Goal: Information Seeking & Learning: Compare options

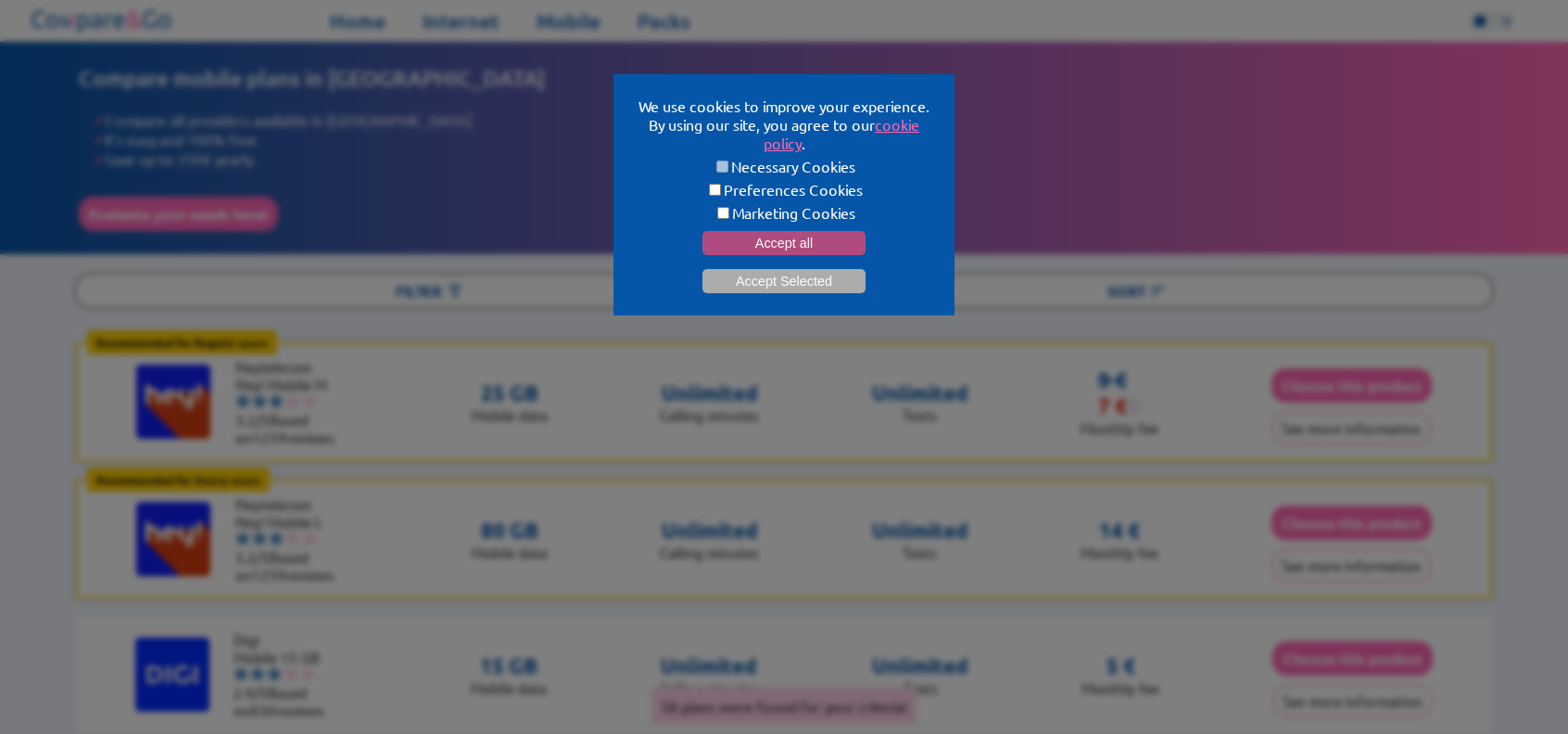
click at [765, 242] on button "Accept all" at bounding box center [784, 243] width 163 height 24
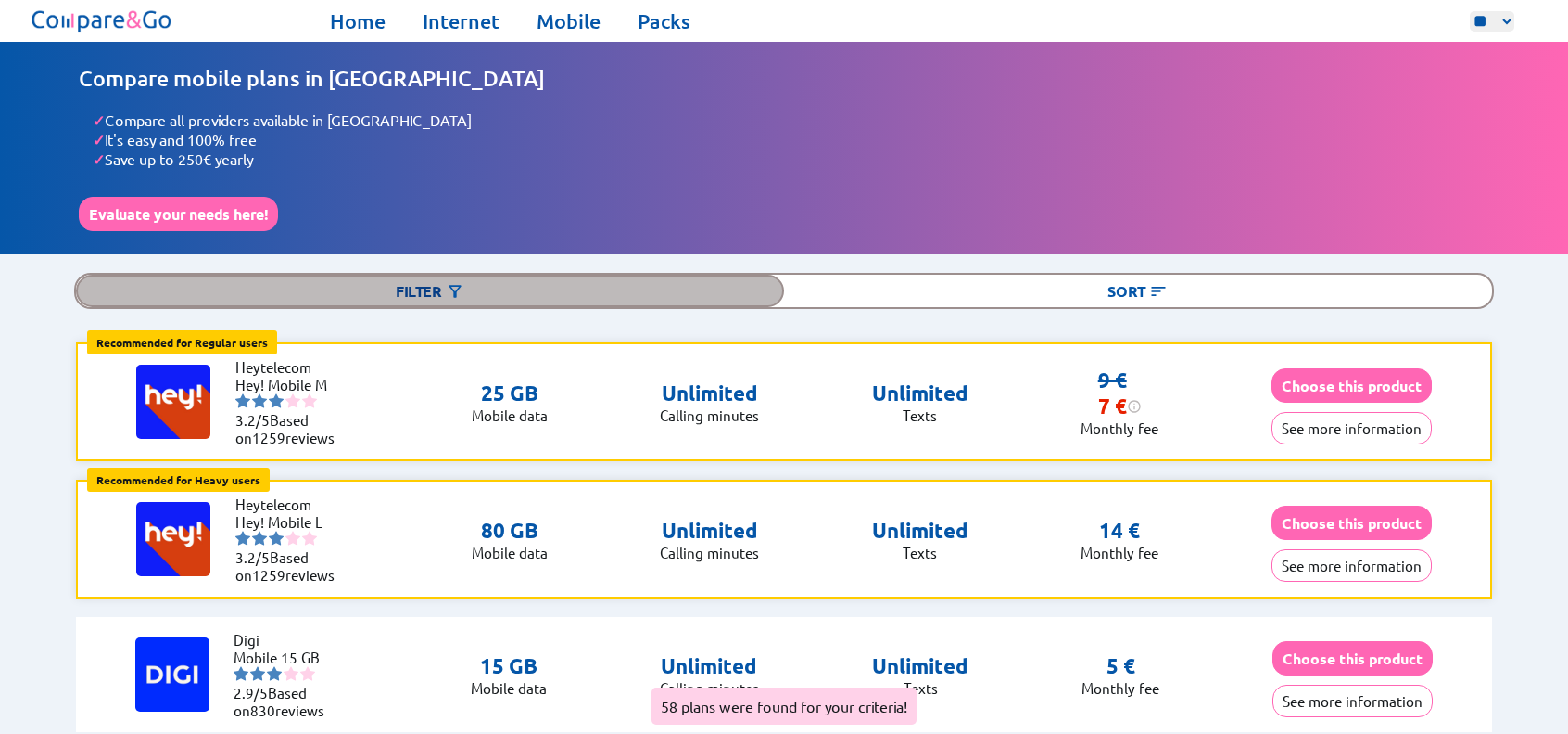
click at [459, 282] on img at bounding box center [455, 291] width 18 height 18
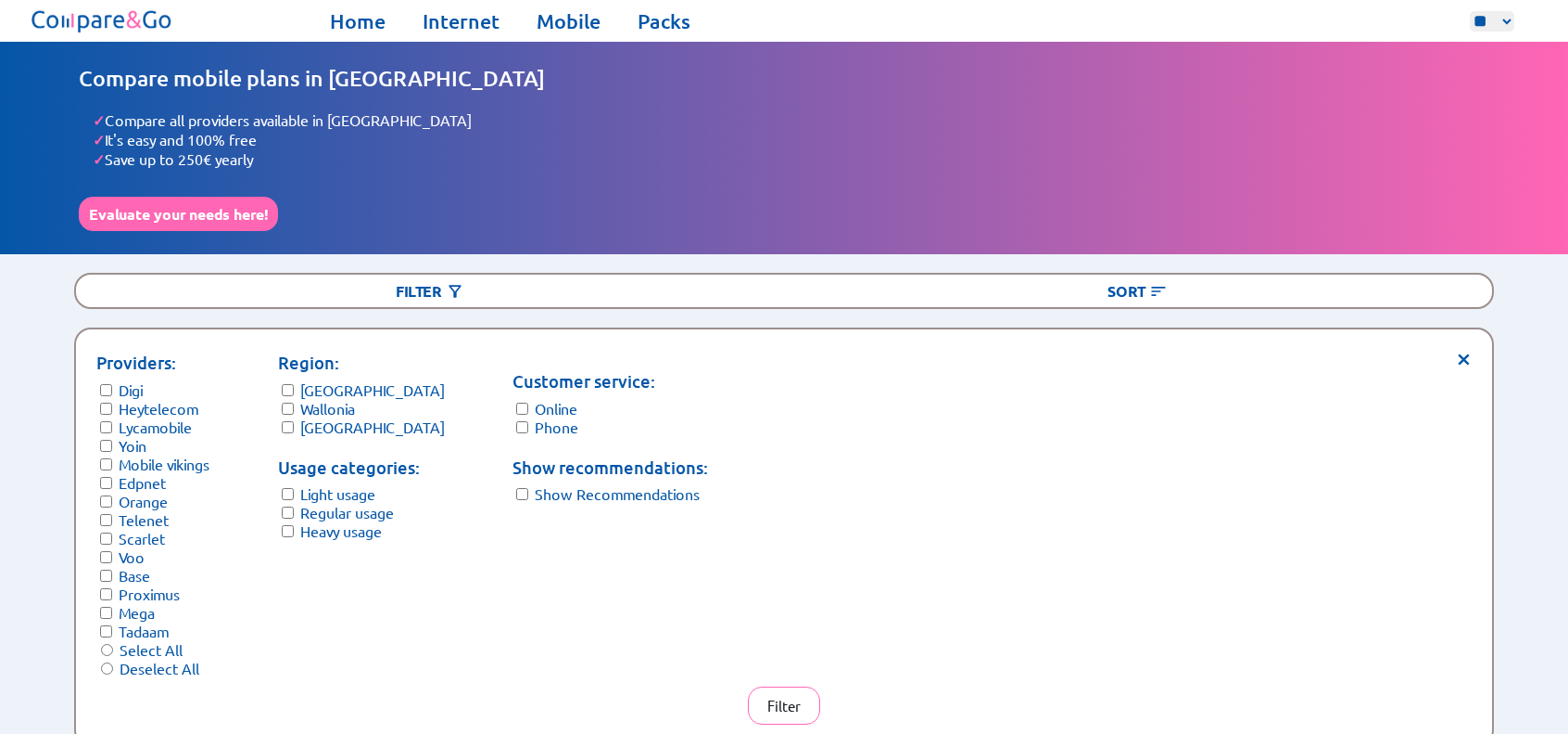
click at [308, 486] on label "Light usage" at bounding box center [338, 493] width 75 height 18
click at [306, 503] on label "Regular usage" at bounding box center [347, 511] width 94 height 18
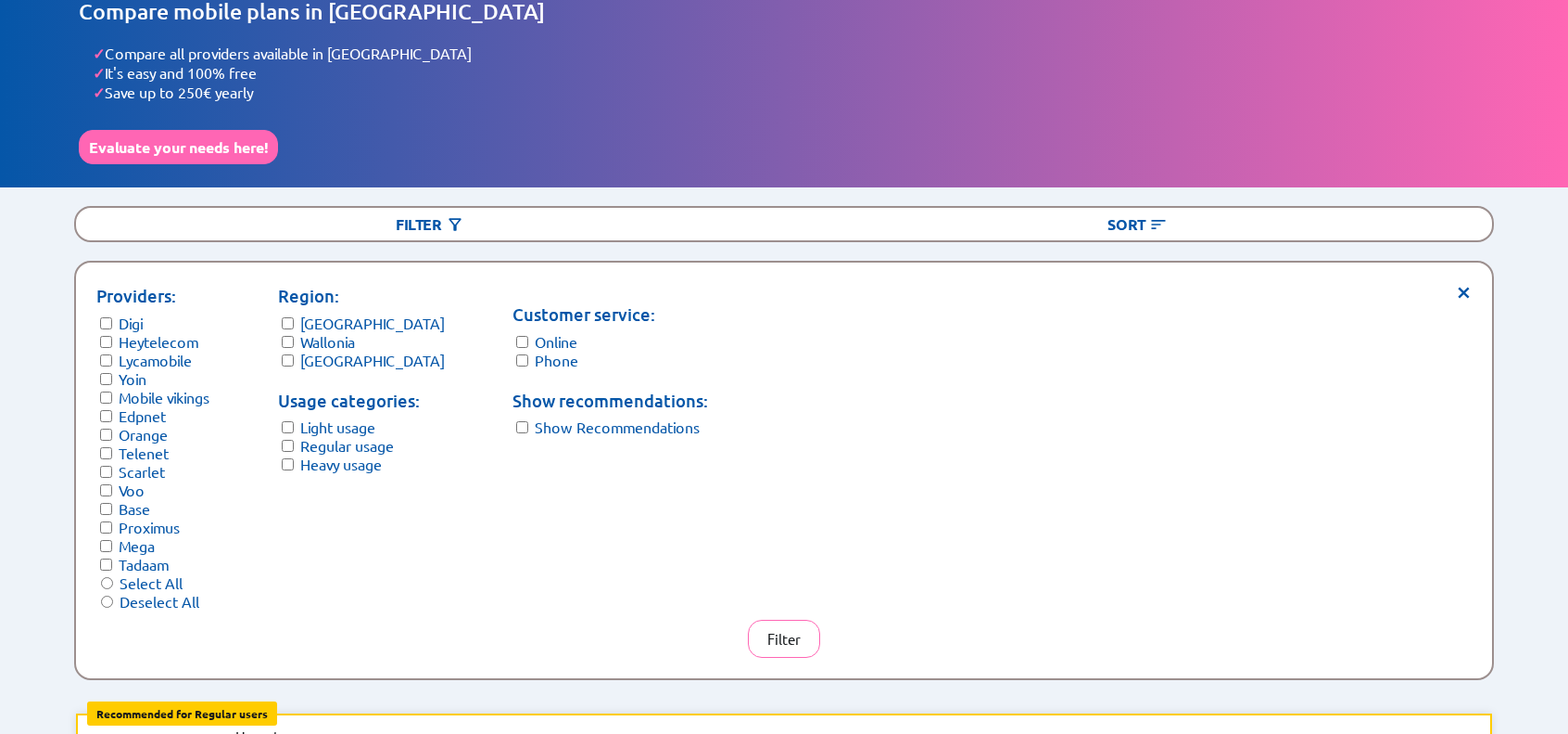
scroll to position [185, 0]
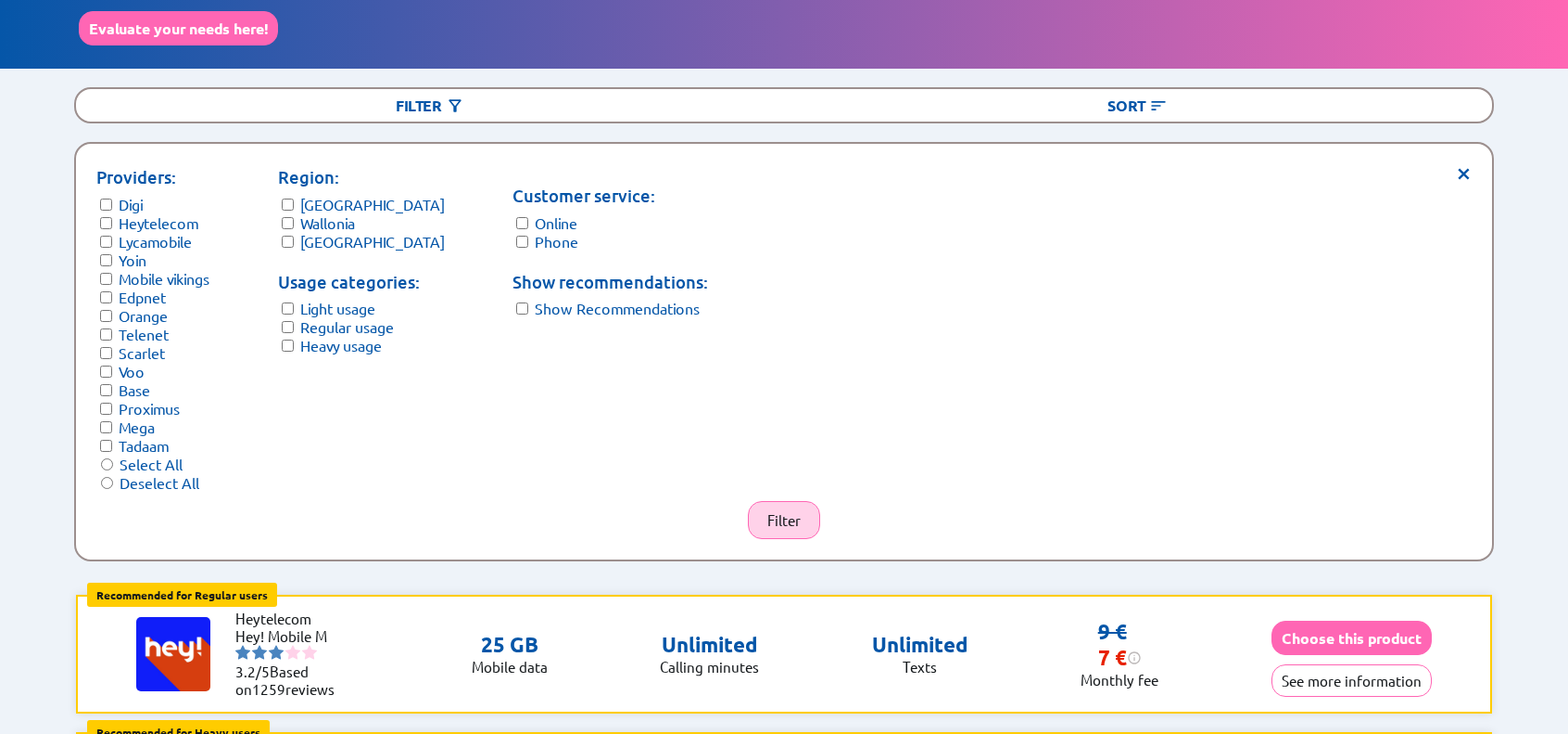
click at [786, 524] on button "Filter" at bounding box center [784, 520] width 72 height 38
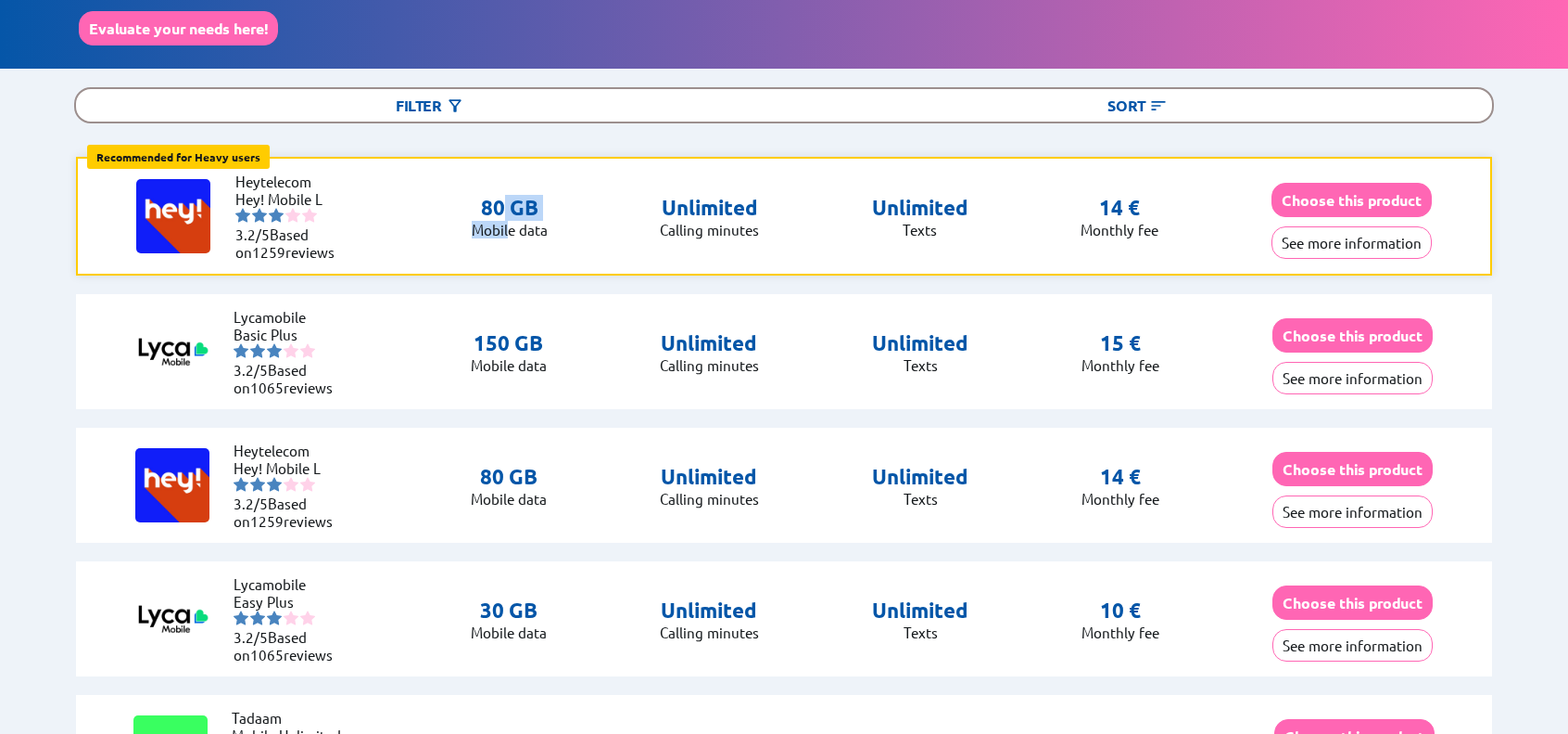
drag, startPoint x: 508, startPoint y: 224, endPoint x: 501, endPoint y: 200, distance: 25.0
click at [501, 200] on div "80 GB Mobile data" at bounding box center [509, 216] width 76 height 43
drag, startPoint x: 508, startPoint y: 331, endPoint x: 517, endPoint y: 349, distance: 20.1
click at [517, 349] on div "150 GB Mobile data" at bounding box center [508, 351] width 76 height 43
click at [517, 356] on p "Mobile data" at bounding box center [508, 365] width 76 height 17
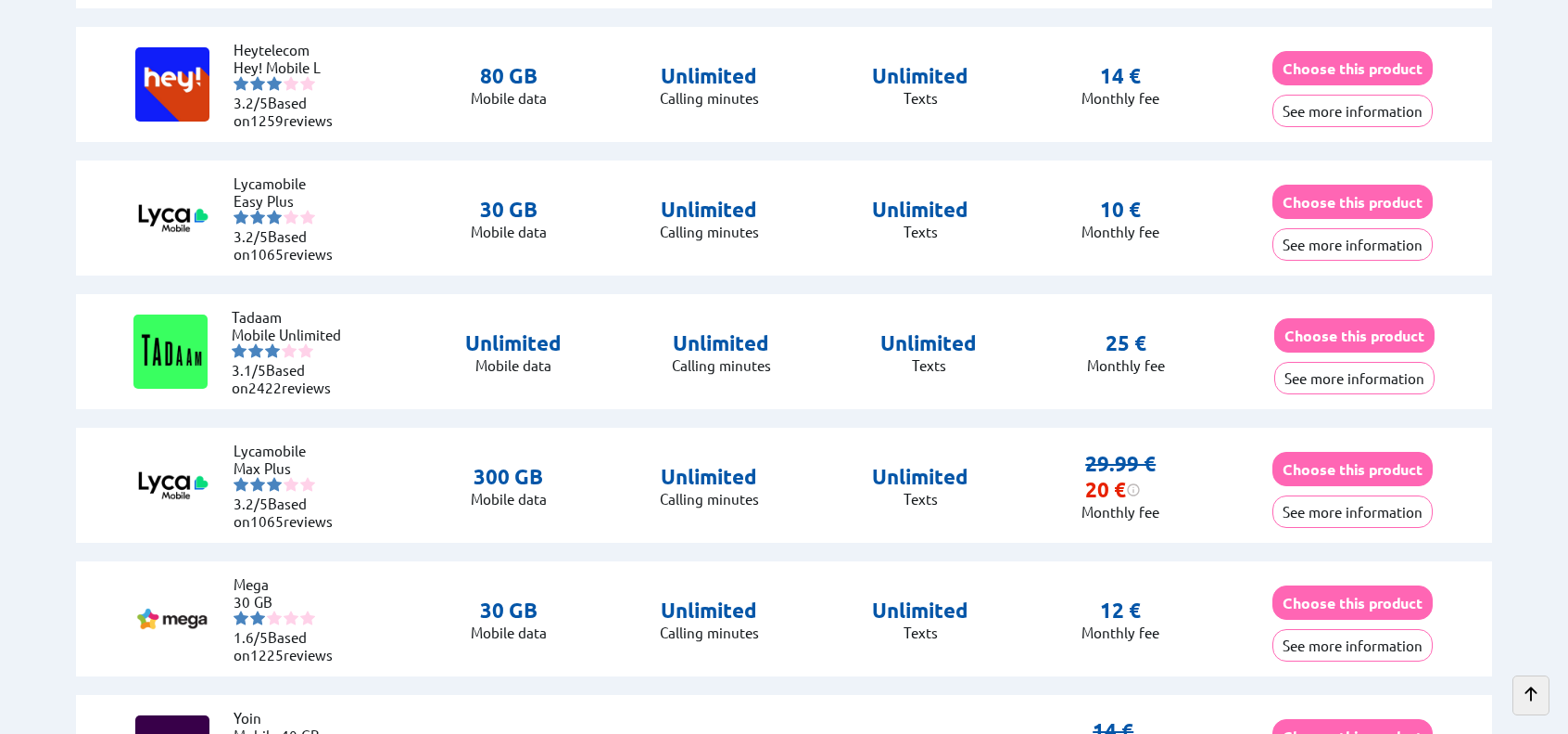
scroll to position [556, 0]
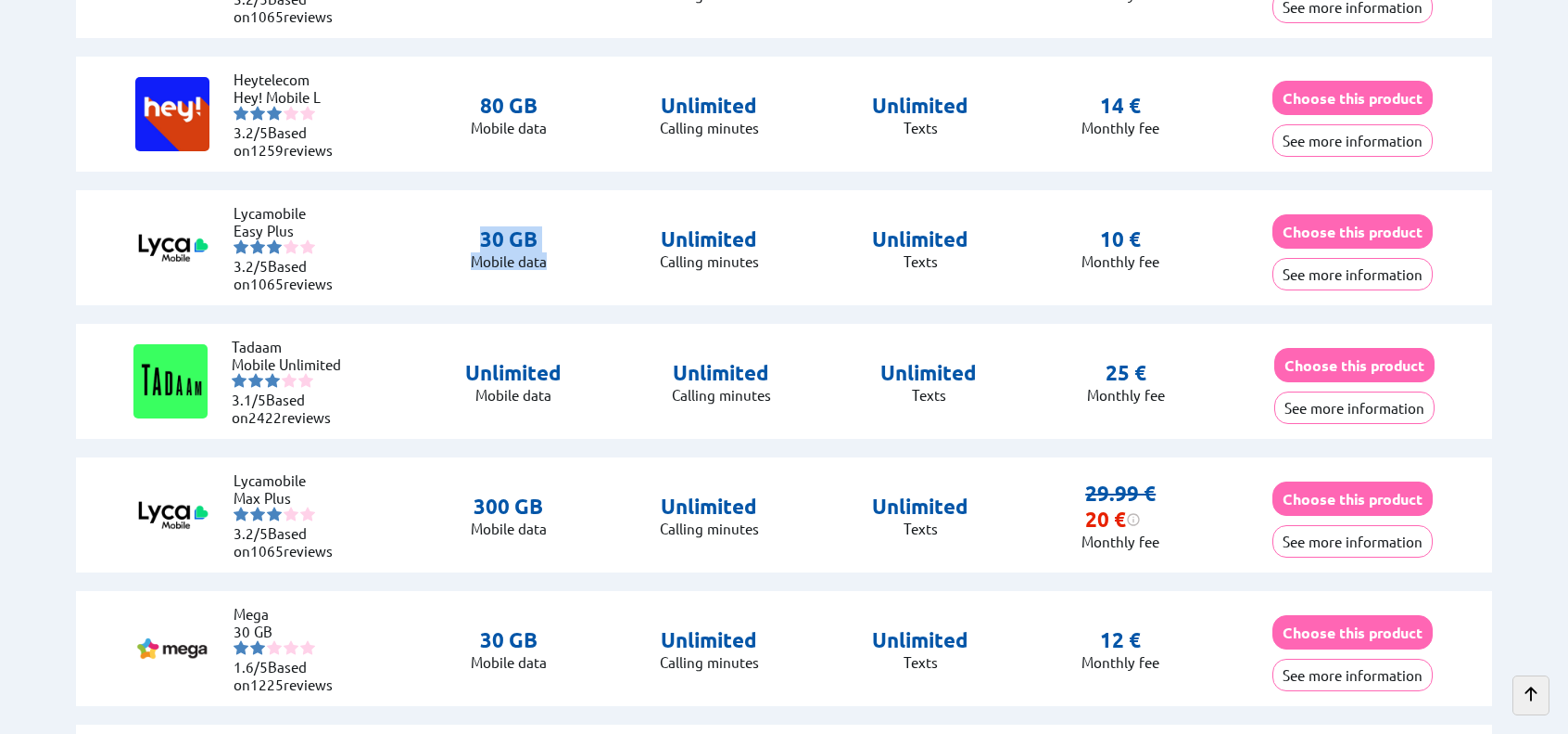
drag, startPoint x: 521, startPoint y: 242, endPoint x: 544, endPoint y: 256, distance: 26.9
click at [544, 256] on div "30 GB Mobile data" at bounding box center [508, 248] width 76 height 43
click at [544, 256] on p "Mobile data" at bounding box center [508, 261] width 76 height 17
drag, startPoint x: 527, startPoint y: 255, endPoint x: 511, endPoint y: 236, distance: 24.8
click at [511, 236] on div "30 GB Mobile data" at bounding box center [508, 248] width 76 height 43
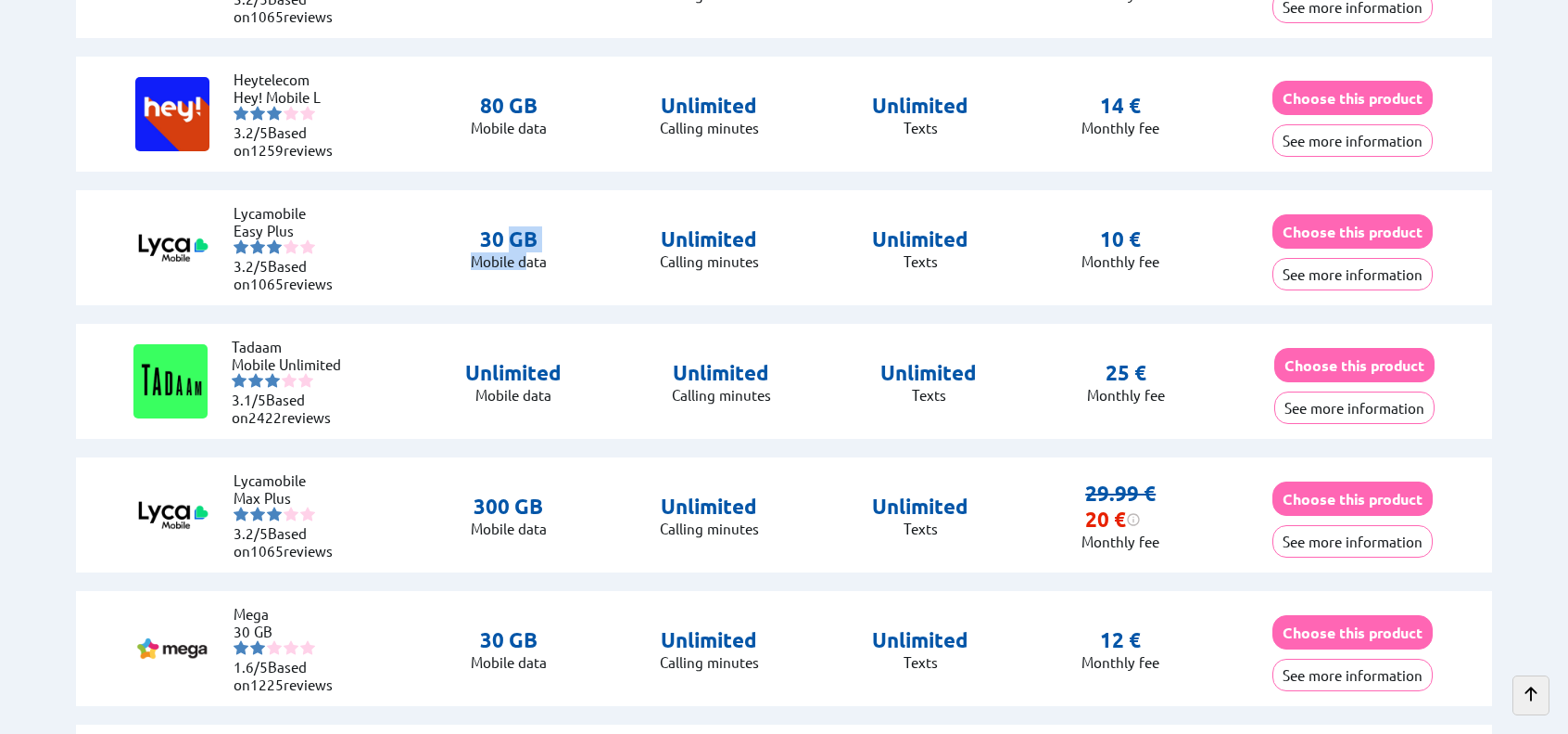
click at [511, 236] on p "30 GB" at bounding box center [508, 239] width 76 height 26
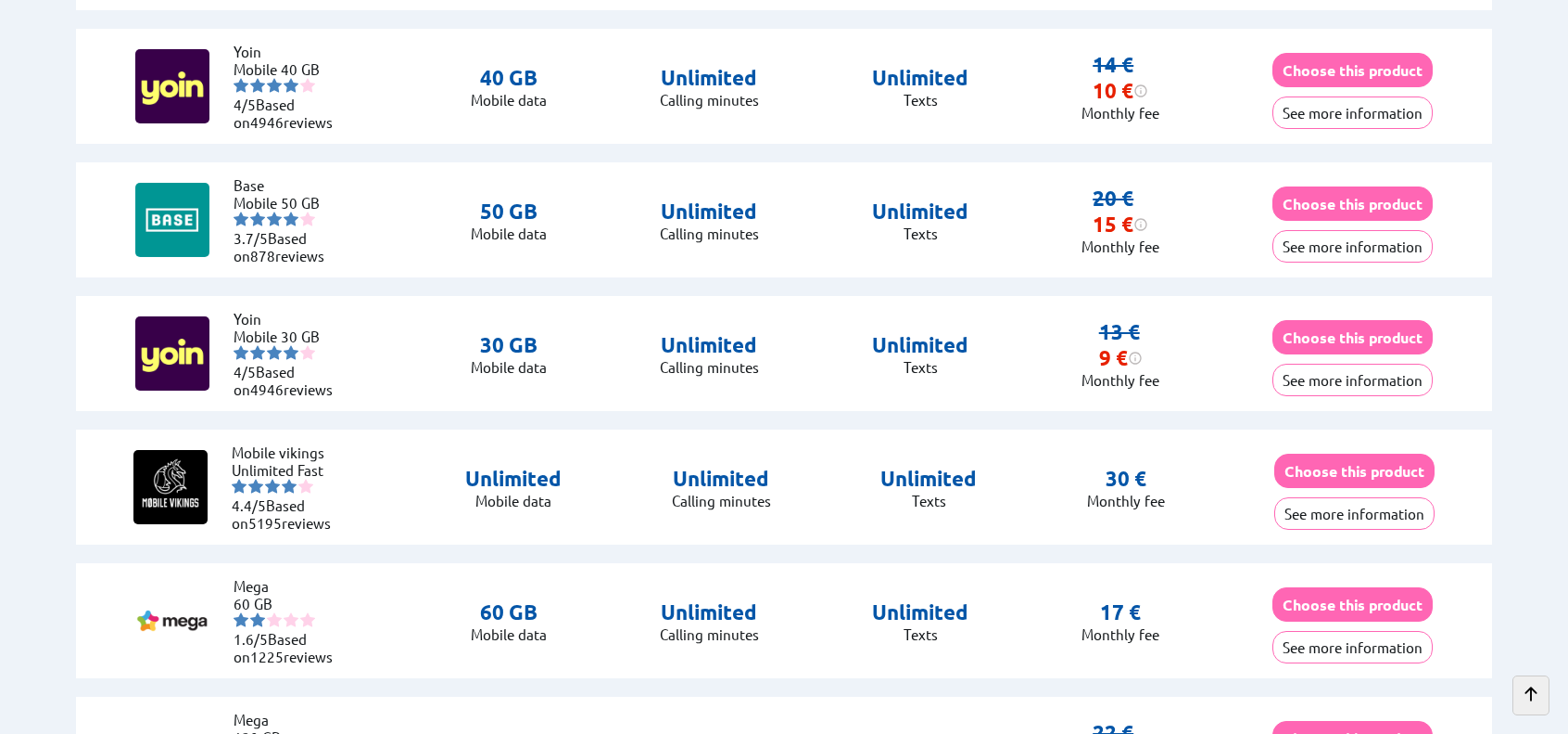
scroll to position [1298, 0]
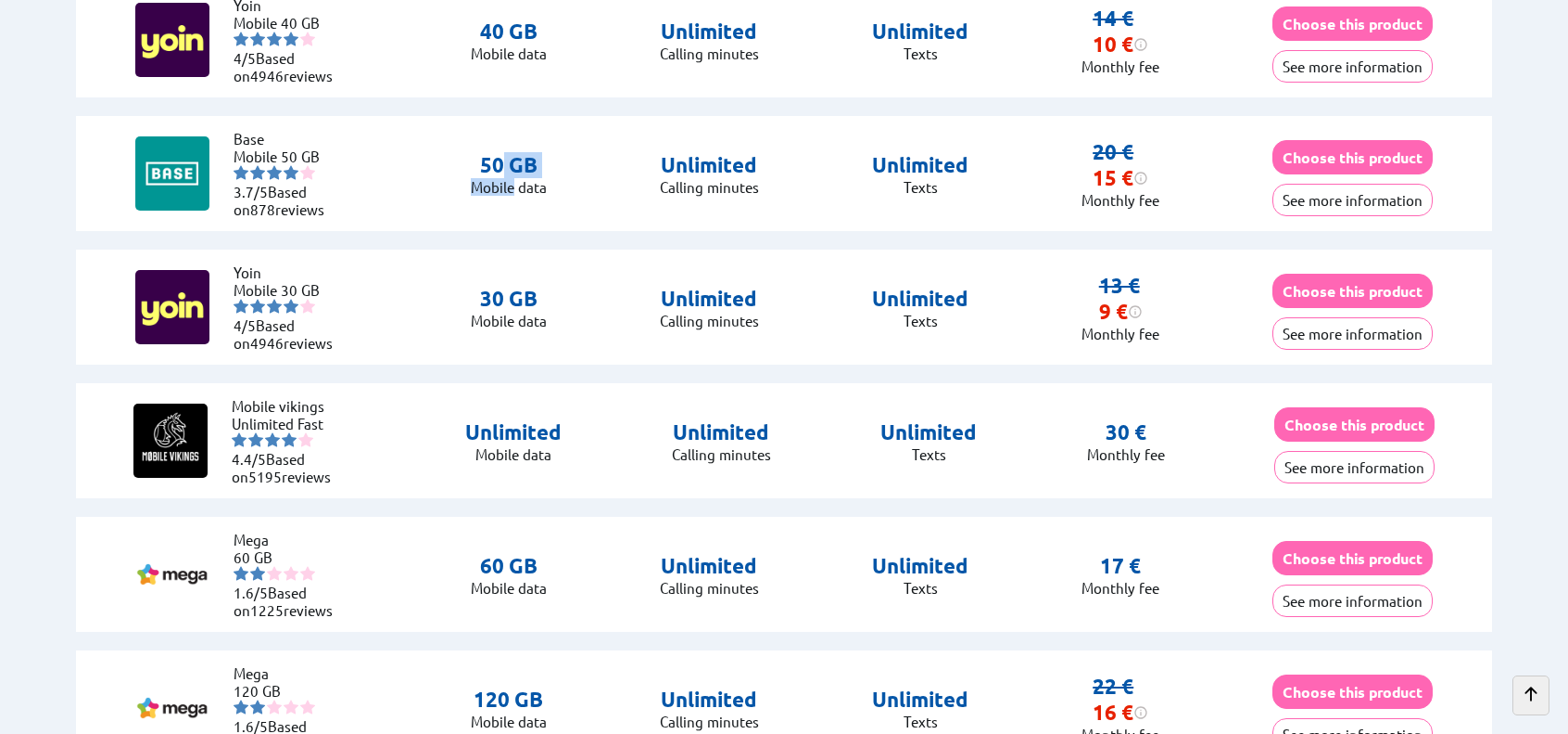
drag, startPoint x: 499, startPoint y: 154, endPoint x: 513, endPoint y: 180, distance: 29.5
click at [513, 180] on div "50 GB Mobile data" at bounding box center [508, 174] width 76 height 43
click at [513, 180] on p "Mobile data" at bounding box center [508, 187] width 76 height 17
drag, startPoint x: 504, startPoint y: 163, endPoint x: 508, endPoint y: 185, distance: 22.4
click at [508, 185] on div "50 GB Mobile data" at bounding box center [508, 174] width 76 height 43
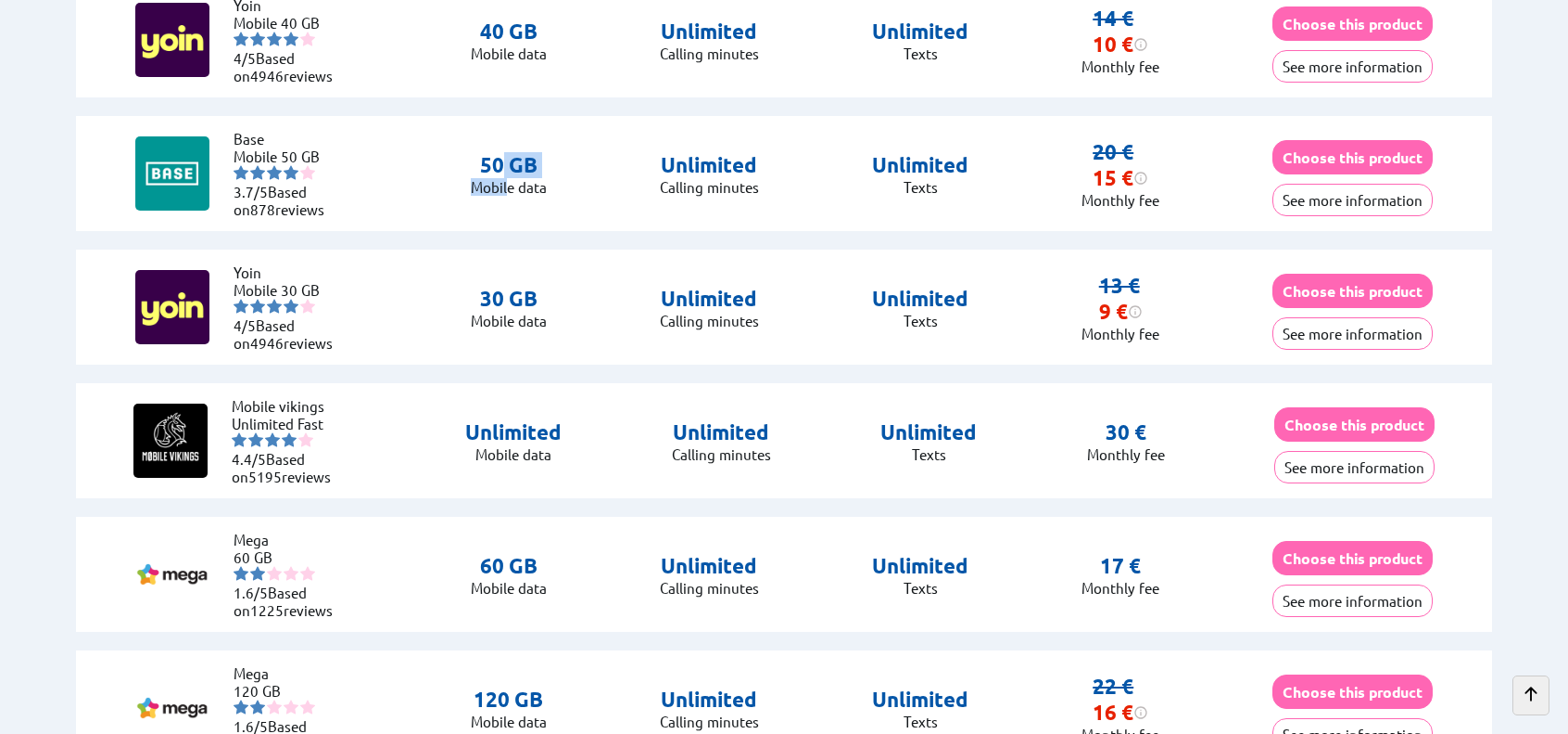
click at [508, 185] on p "Mobile data" at bounding box center [508, 187] width 76 height 17
drag, startPoint x: 506, startPoint y: 163, endPoint x: 513, endPoint y: 180, distance: 18.4
click at [513, 180] on div "50 GB Mobile data" at bounding box center [508, 174] width 76 height 43
click at [513, 180] on p "Mobile data" at bounding box center [508, 187] width 76 height 17
drag, startPoint x: 506, startPoint y: 164, endPoint x: 511, endPoint y: 178, distance: 14.9
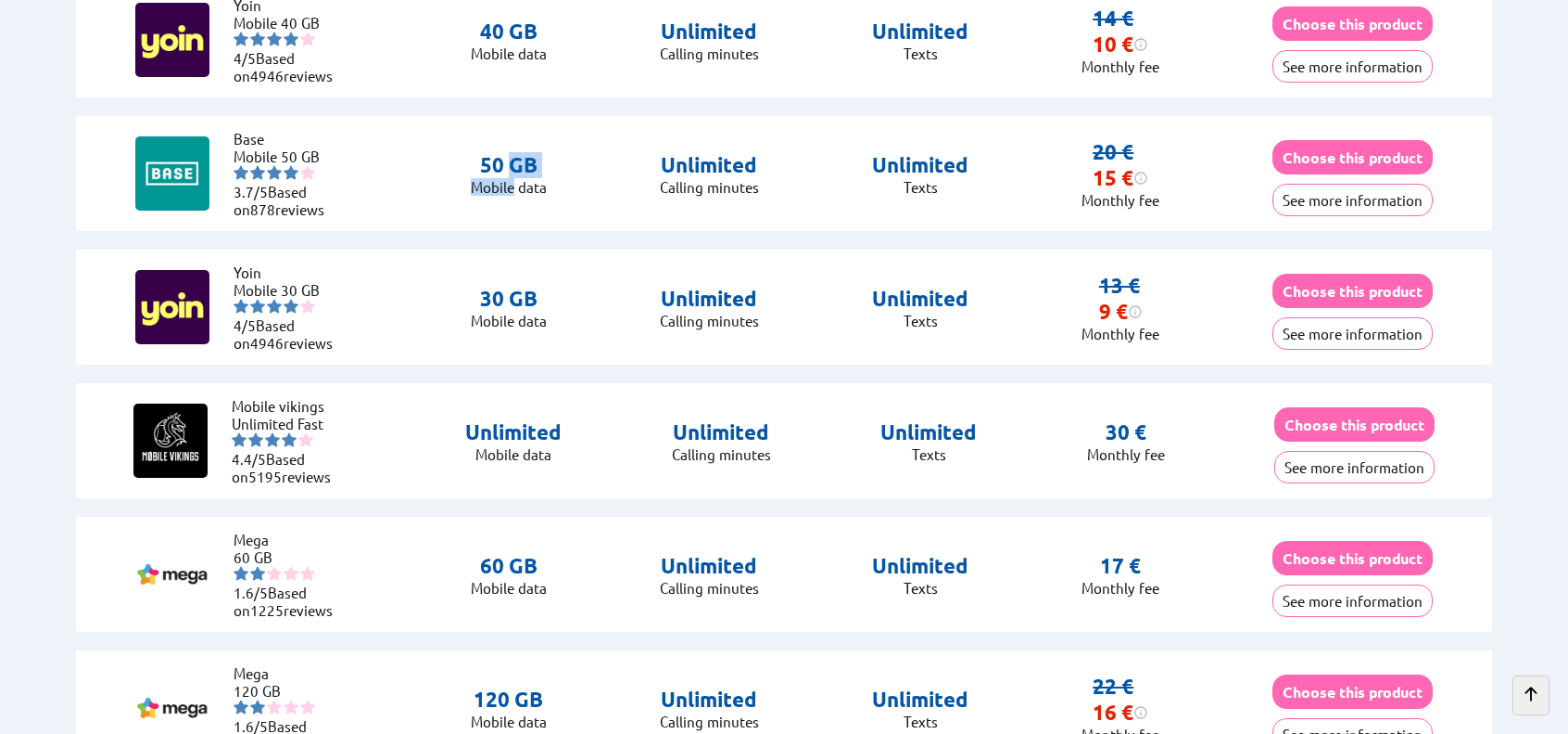
click at [511, 178] on div "50 GB Mobile data" at bounding box center [508, 174] width 76 height 43
click at [511, 178] on p "Mobile data" at bounding box center [508, 187] width 76 height 17
drag, startPoint x: 506, startPoint y: 158, endPoint x: 514, endPoint y: 182, distance: 25.3
click at [514, 182] on div "50 GB Mobile data" at bounding box center [508, 174] width 76 height 43
click at [514, 182] on p "Mobile data" at bounding box center [508, 187] width 76 height 17
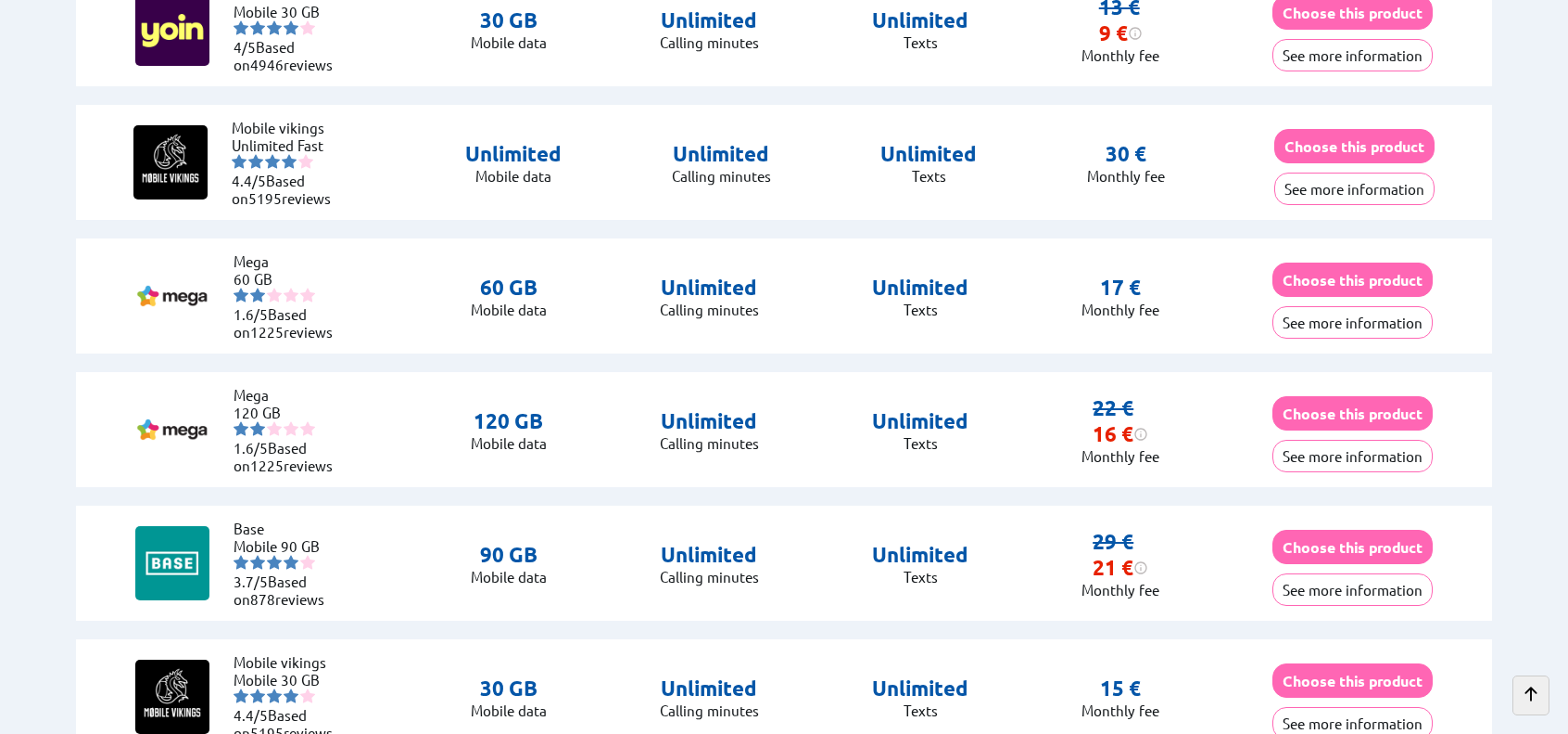
scroll to position [1855, 0]
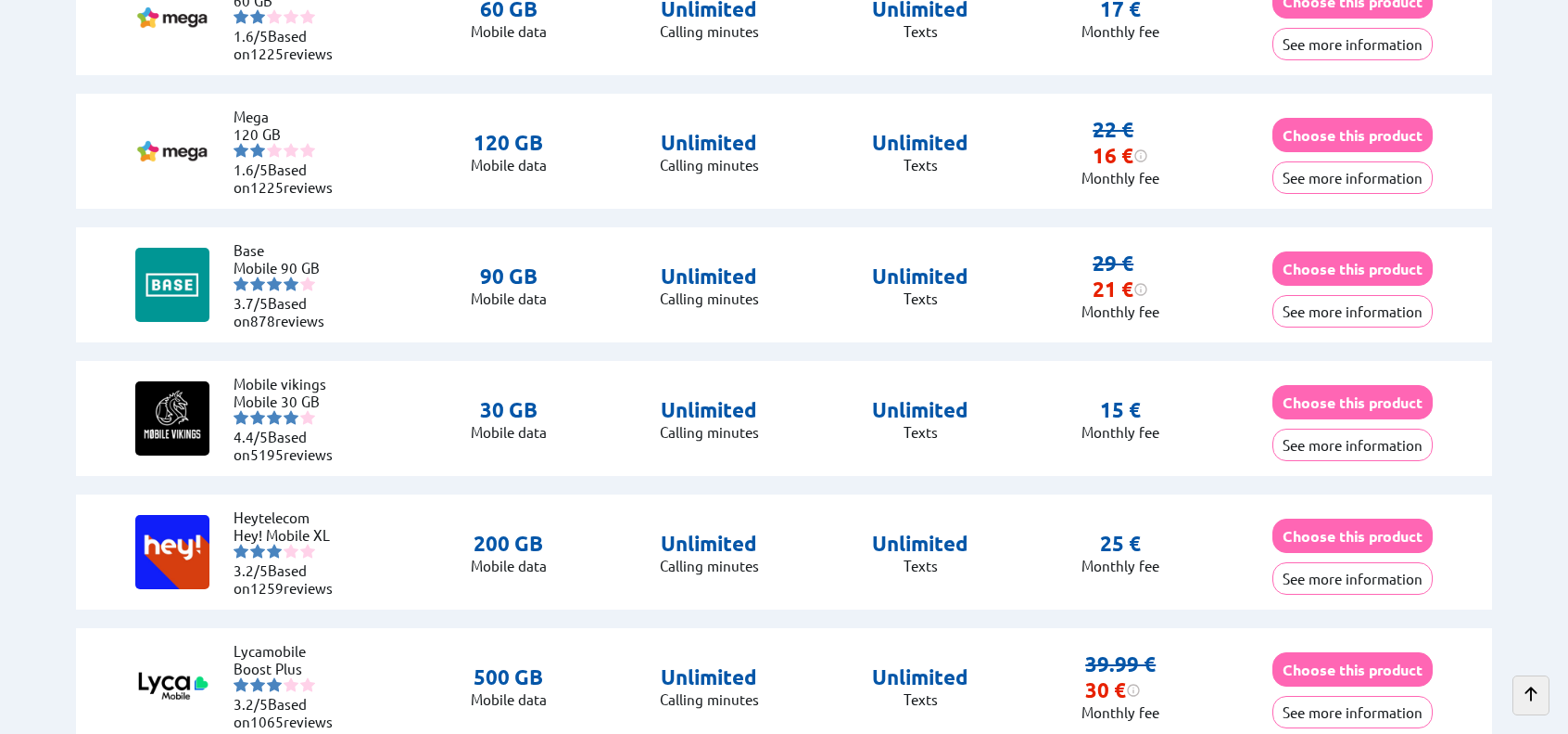
drag, startPoint x: 490, startPoint y: 266, endPoint x: 499, endPoint y: 283, distance: 19.2
click at [499, 283] on div "90 GB Mobile data" at bounding box center [508, 285] width 76 height 43
click at [499, 290] on p "Mobile data" at bounding box center [508, 298] width 76 height 17
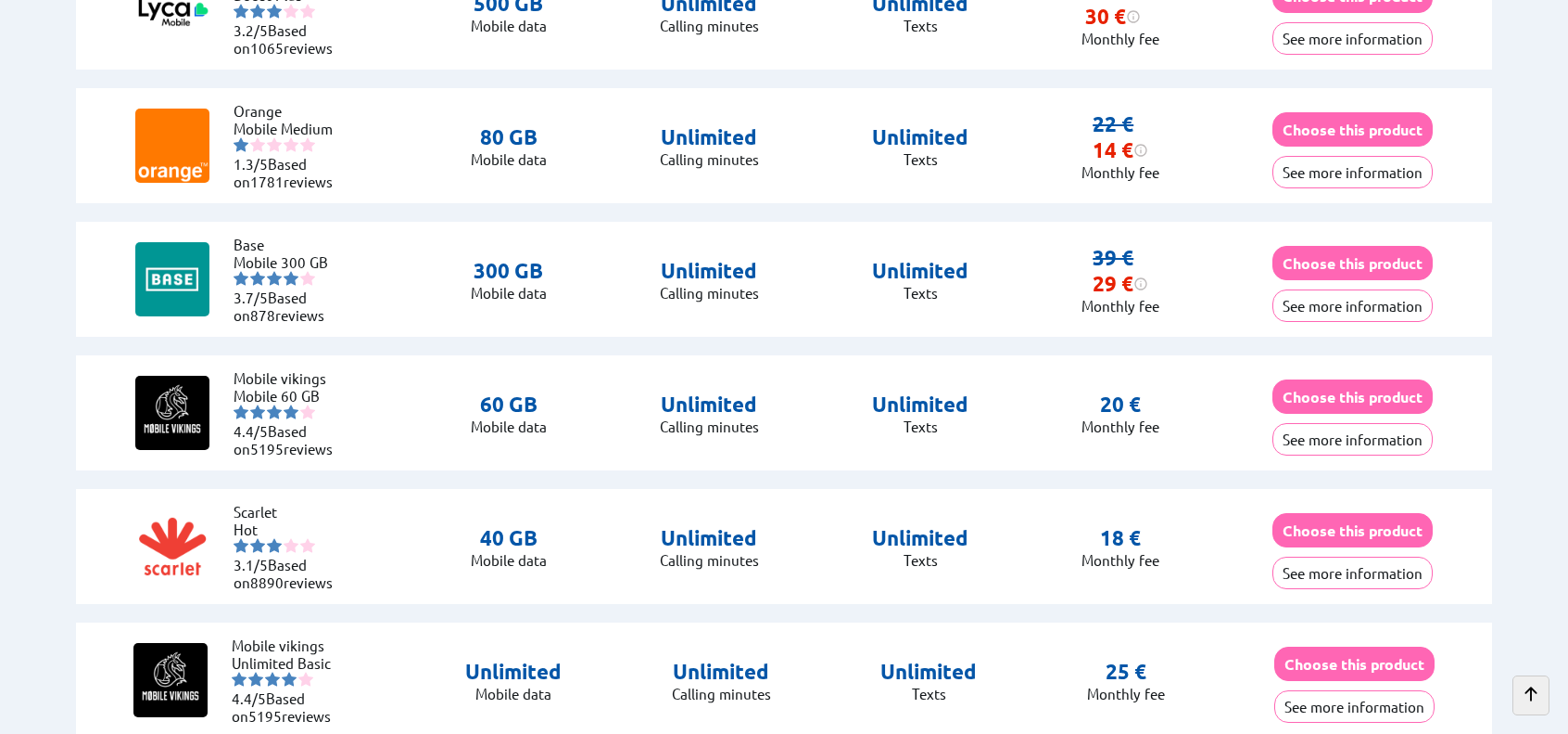
scroll to position [2504, 0]
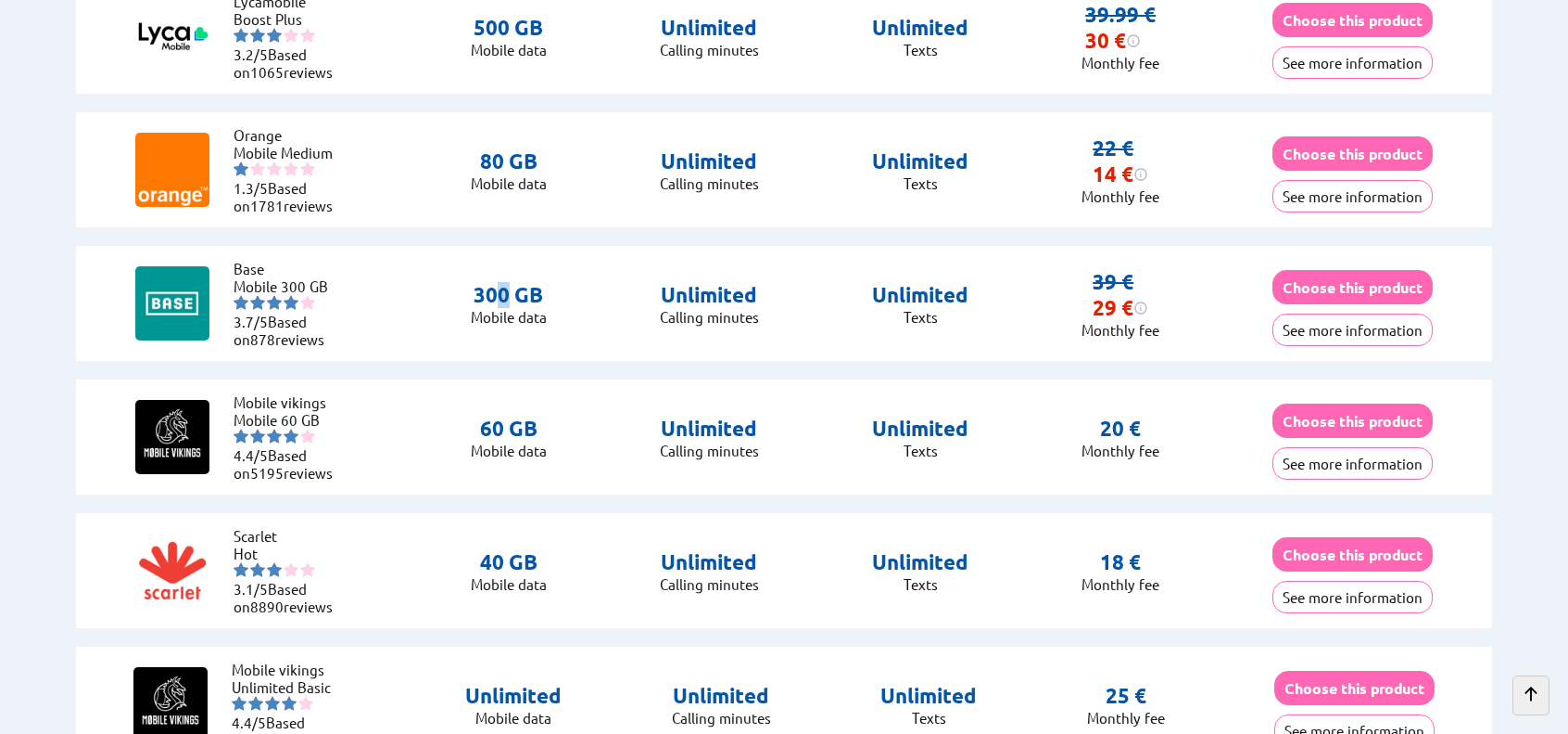
drag, startPoint x: 501, startPoint y: 282, endPoint x: 506, endPoint y: 296, distance: 14.9
click at [506, 296] on p "300 GB" at bounding box center [508, 295] width 76 height 26
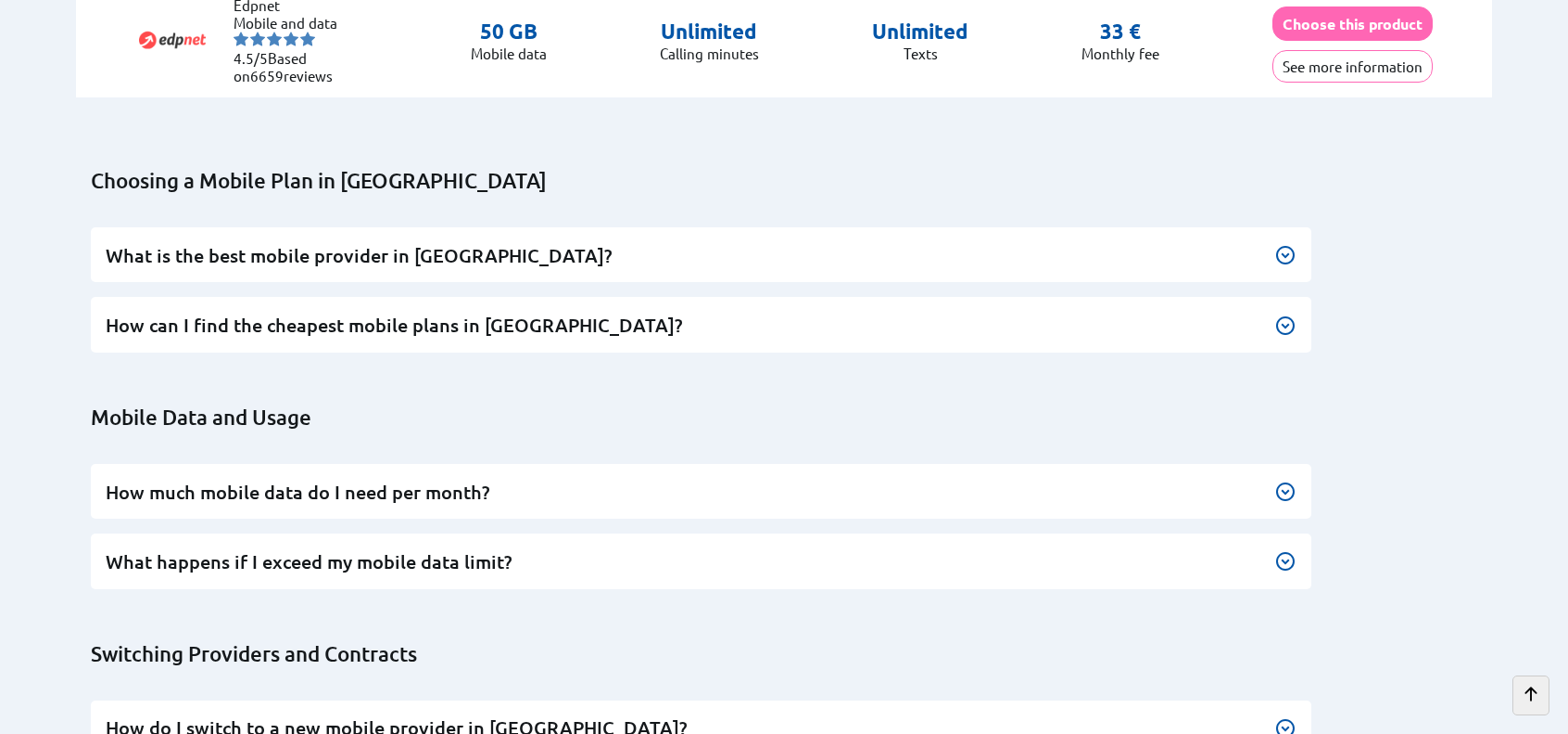
scroll to position [4266, 0]
